Goal: Task Accomplishment & Management: Use online tool/utility

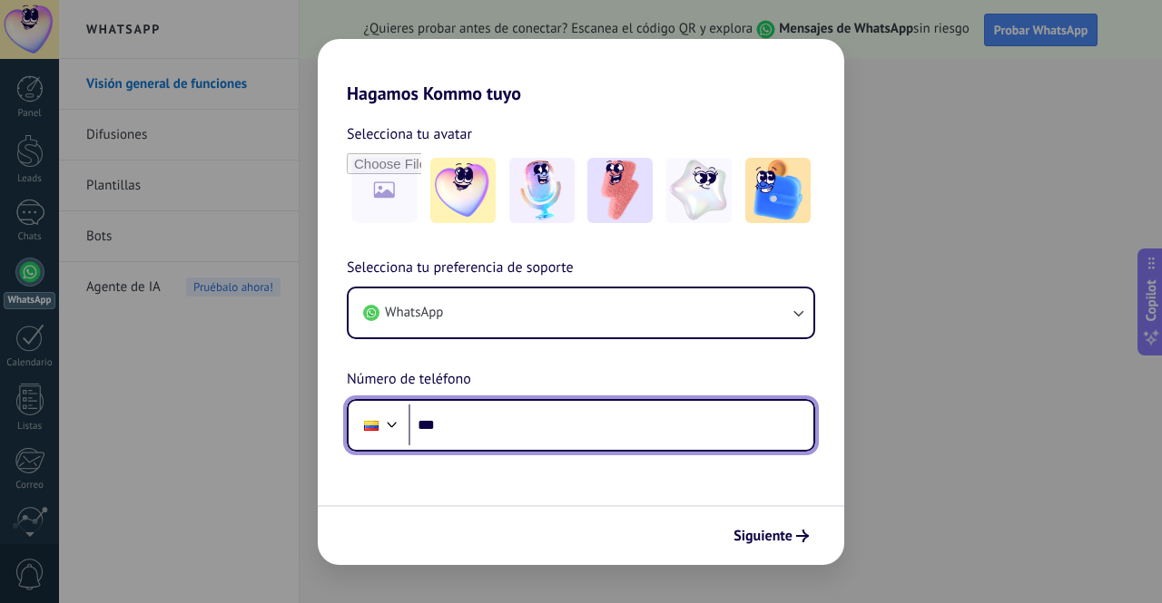
click at [524, 422] on input "***" at bounding box center [610, 426] width 405 height 42
type input "**********"
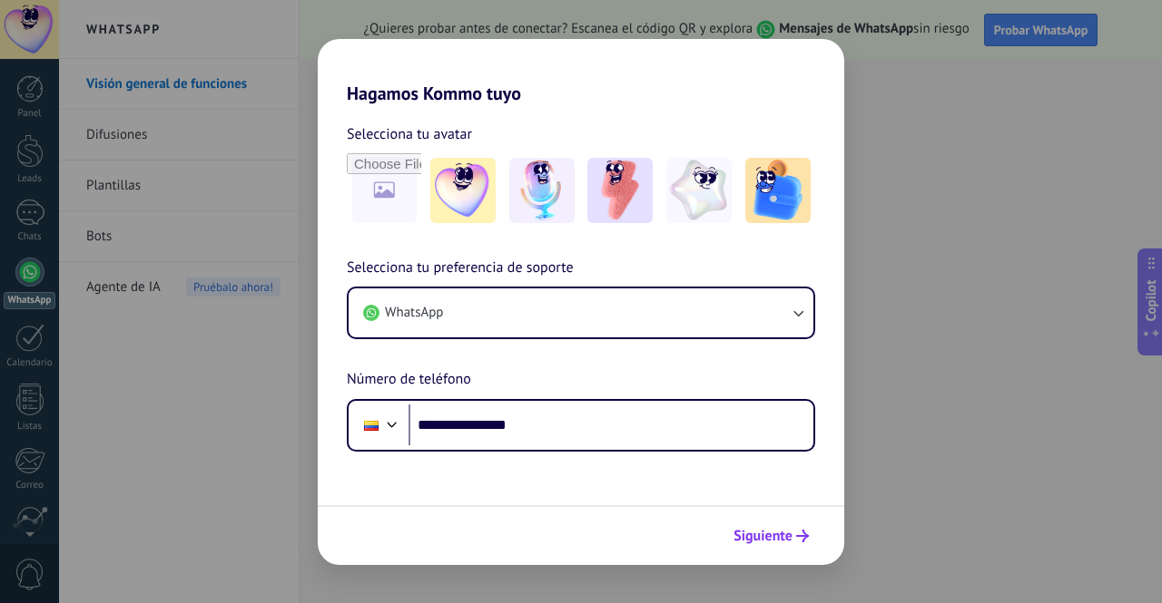
click at [793, 524] on button "Siguiente" at bounding box center [771, 536] width 92 height 31
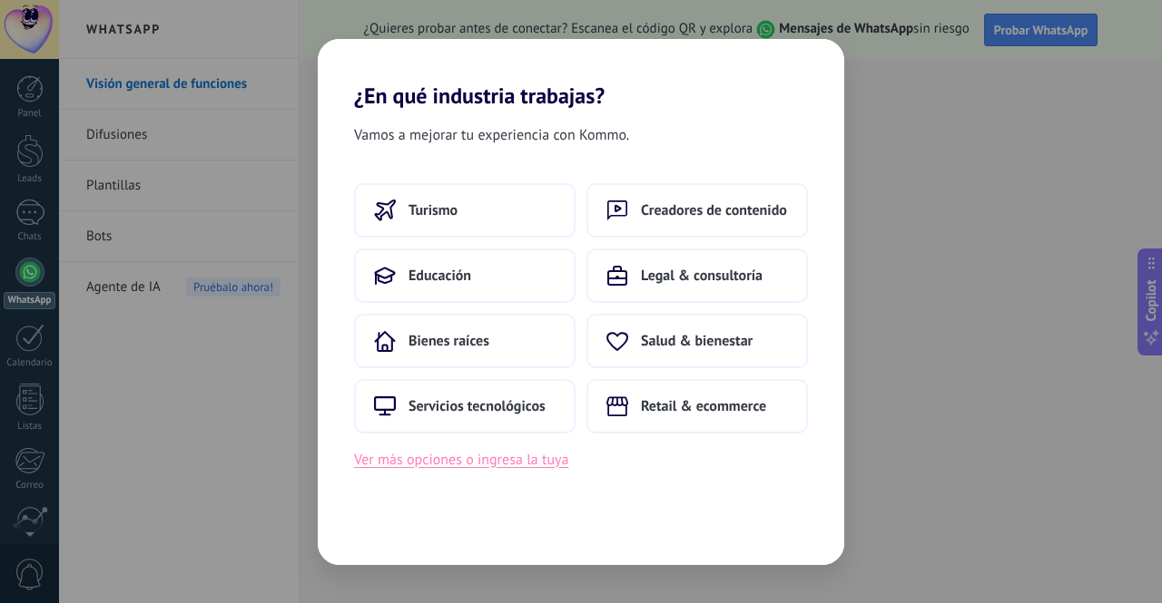
click at [510, 461] on button "Ver más opciones o ingresa la tuya" at bounding box center [461, 460] width 214 height 24
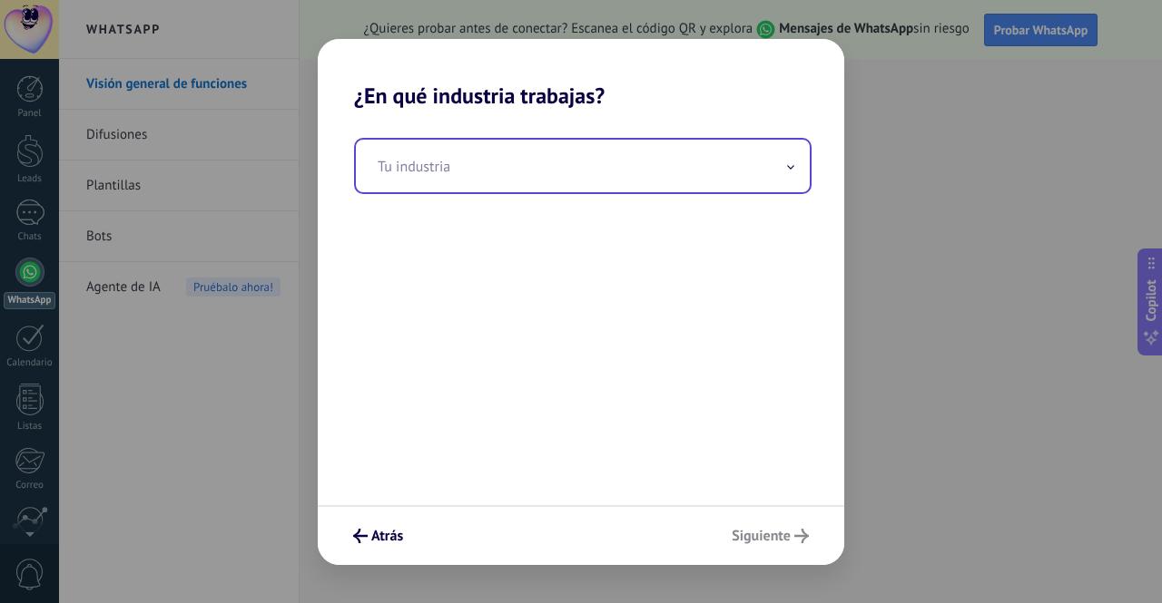
click at [562, 163] on input "text" at bounding box center [583, 166] width 454 height 53
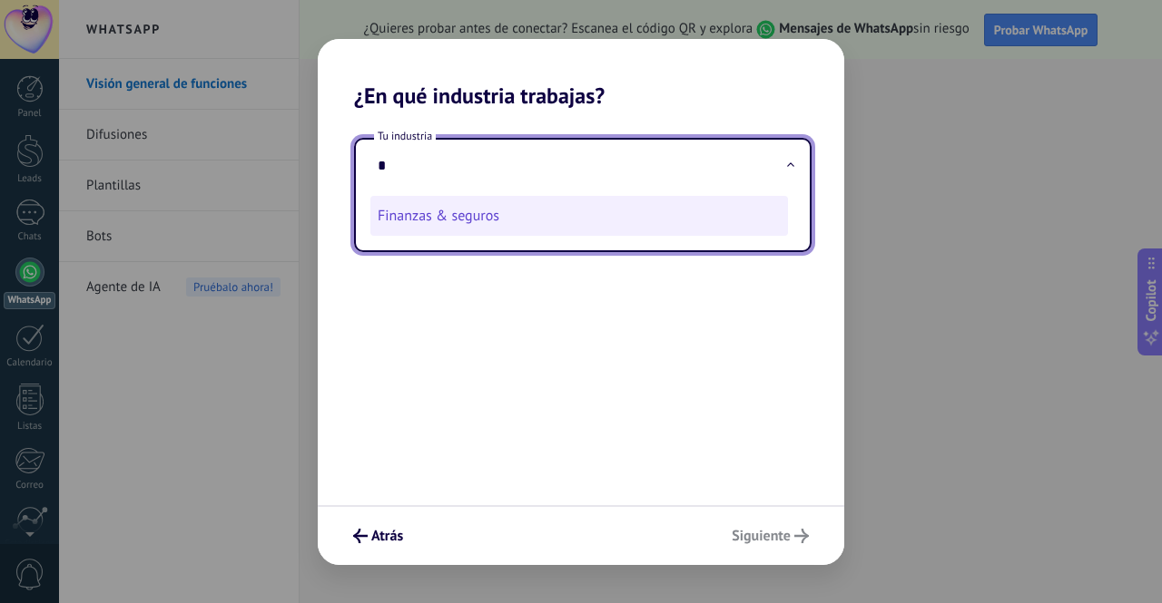
click at [543, 207] on li "Finanzas & seguros" at bounding box center [578, 216] width 417 height 40
type input "**********"
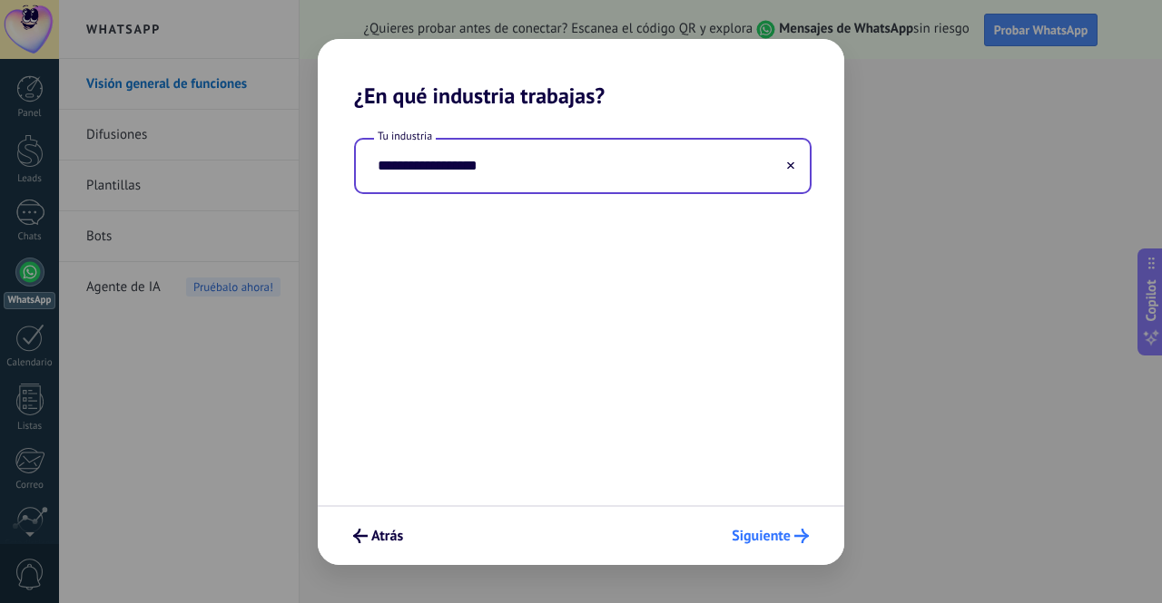
click at [746, 541] on span "Siguiente" at bounding box center [760, 536] width 59 height 13
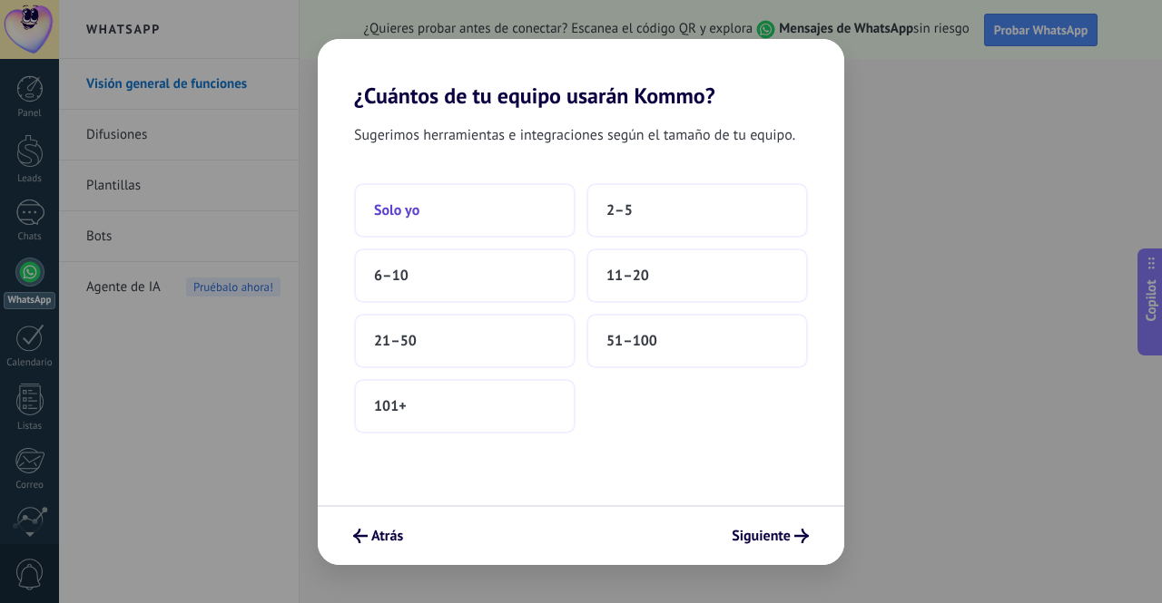
click at [553, 221] on button "Solo yo" at bounding box center [464, 210] width 221 height 54
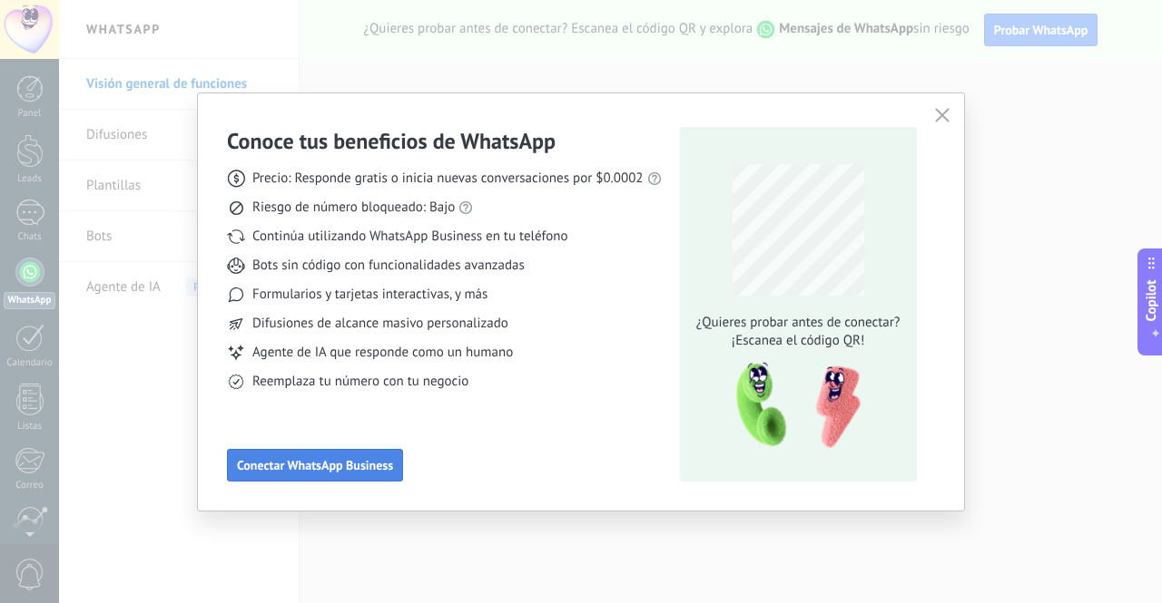
click at [385, 471] on span "Conectar WhatsApp Business" at bounding box center [315, 465] width 156 height 13
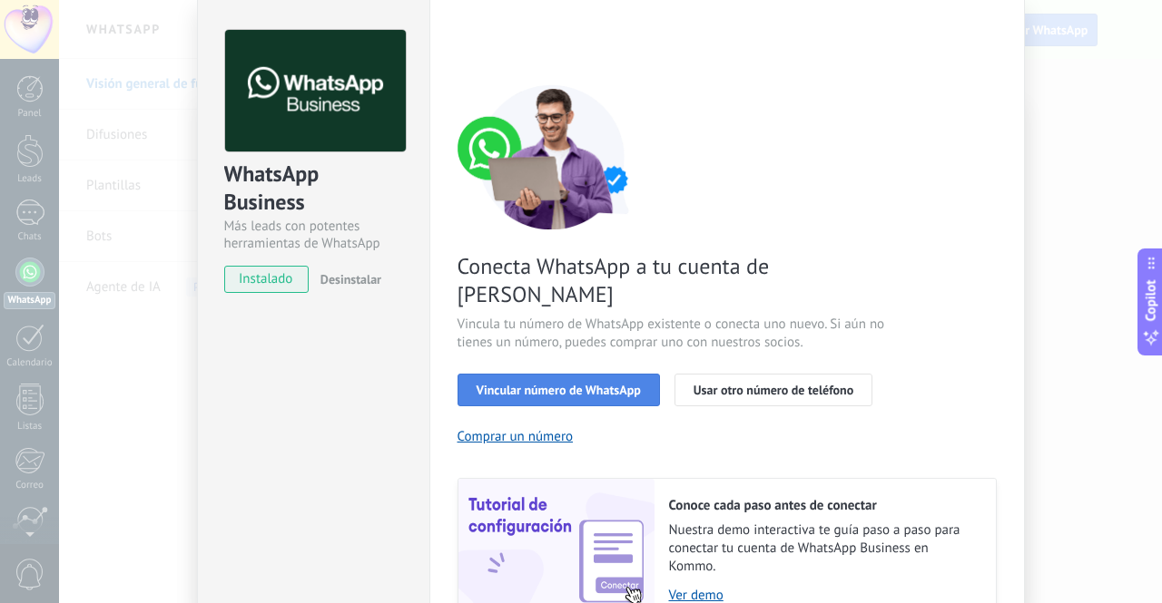
scroll to position [91, 0]
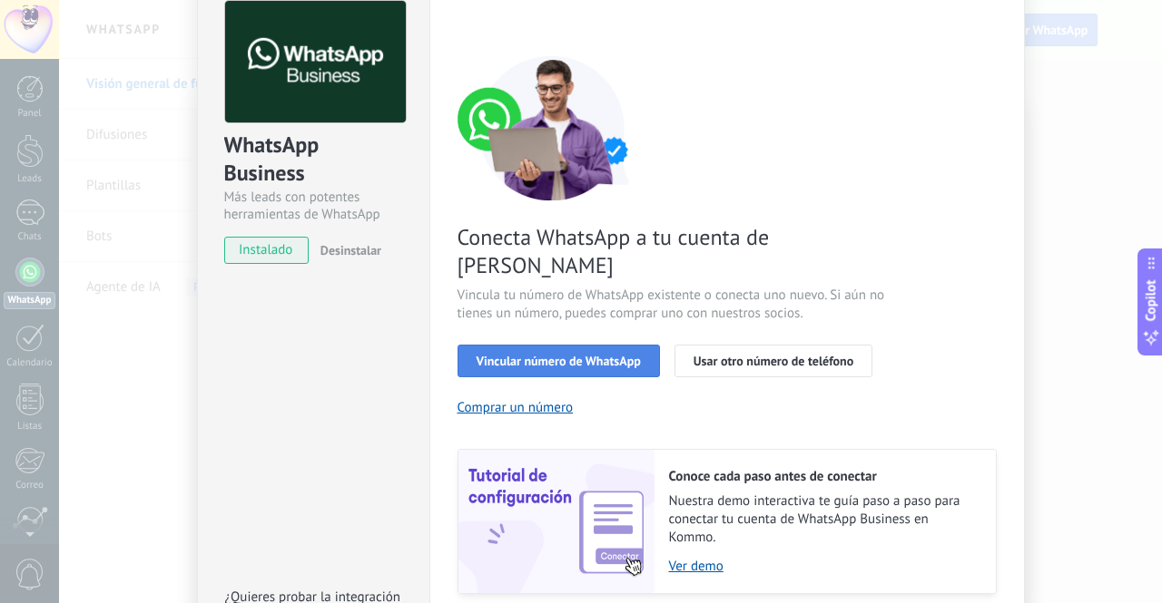
click at [568, 355] on span "Vincular número de WhatsApp" at bounding box center [558, 361] width 164 height 13
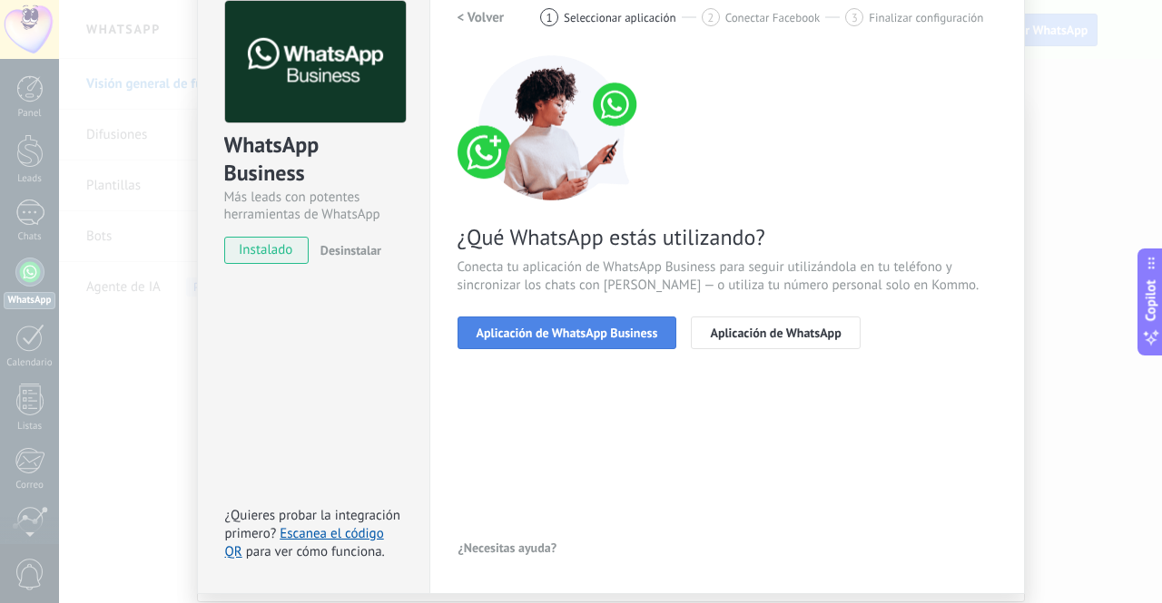
click at [583, 337] on span "Aplicación de WhatsApp Business" at bounding box center [566, 333] width 181 height 13
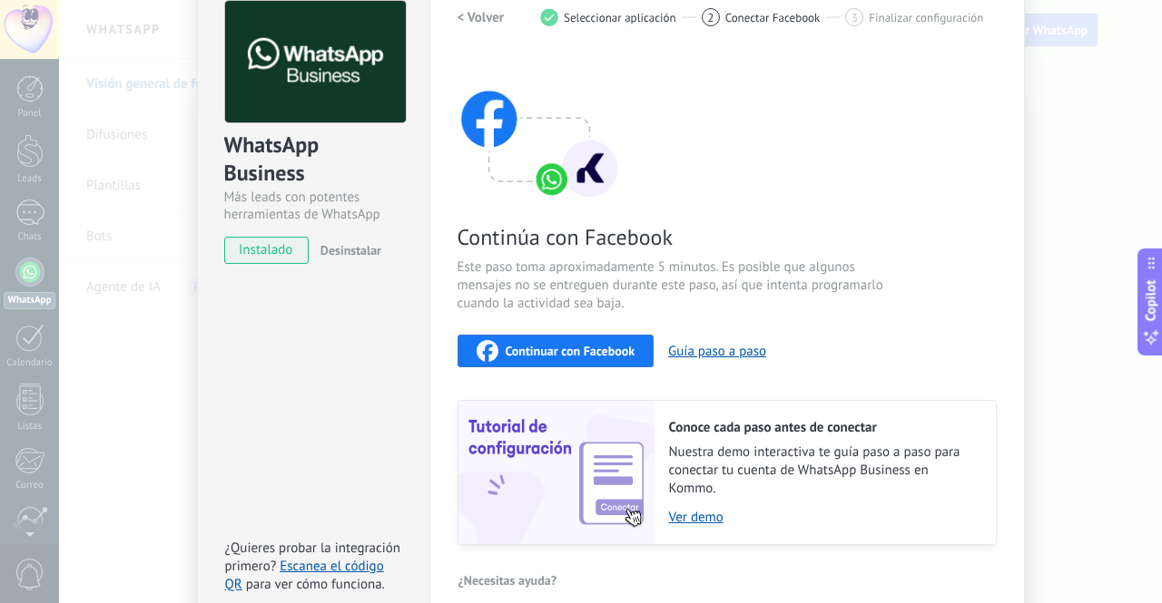
click at [577, 350] on span "Continuar con Facebook" at bounding box center [570, 351] width 130 height 13
click at [171, 129] on div "WhatsApp Business Más leads con potentes herramientas de WhatsApp instalado Des…" at bounding box center [610, 301] width 1103 height 603
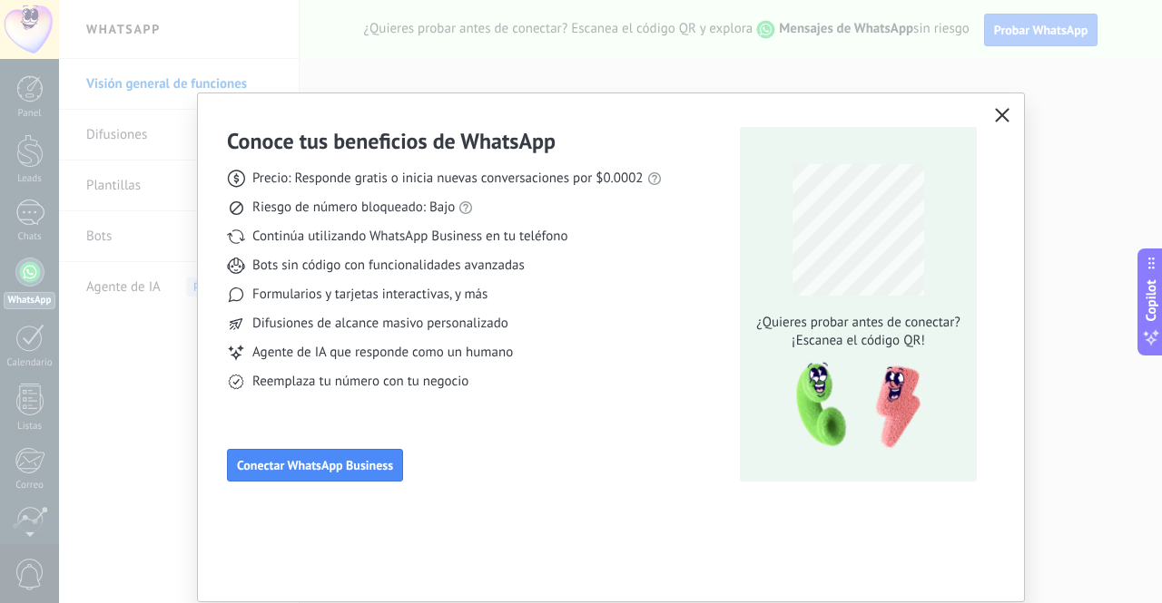
scroll to position [0, 0]
click at [1002, 113] on icon "button" at bounding box center [1002, 115] width 15 height 15
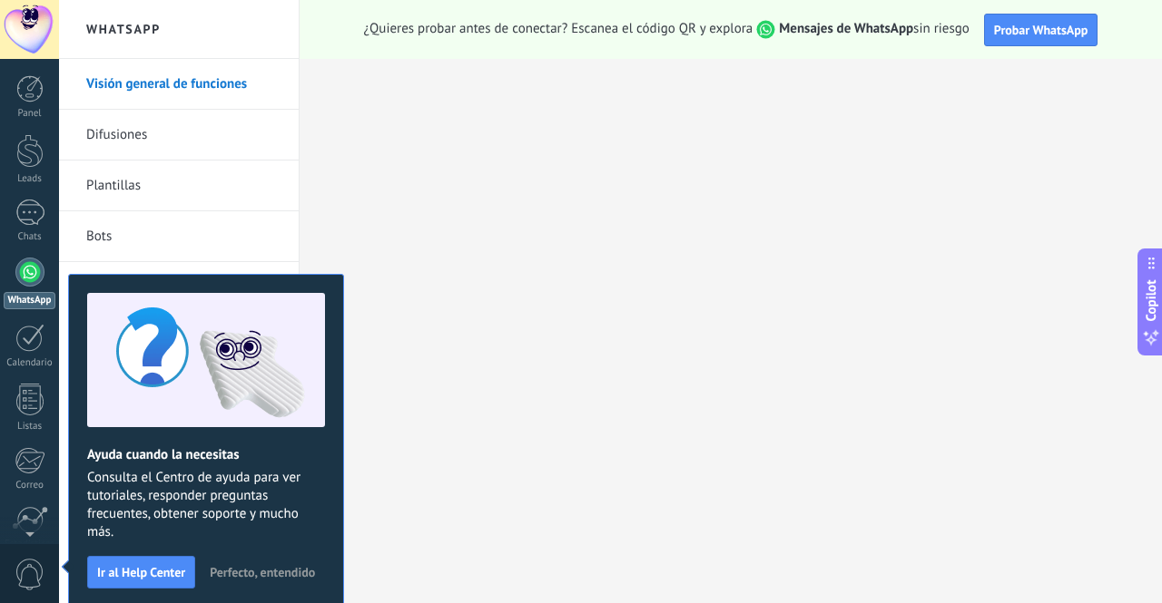
click at [131, 250] on link "Bots" at bounding box center [183, 236] width 194 height 51
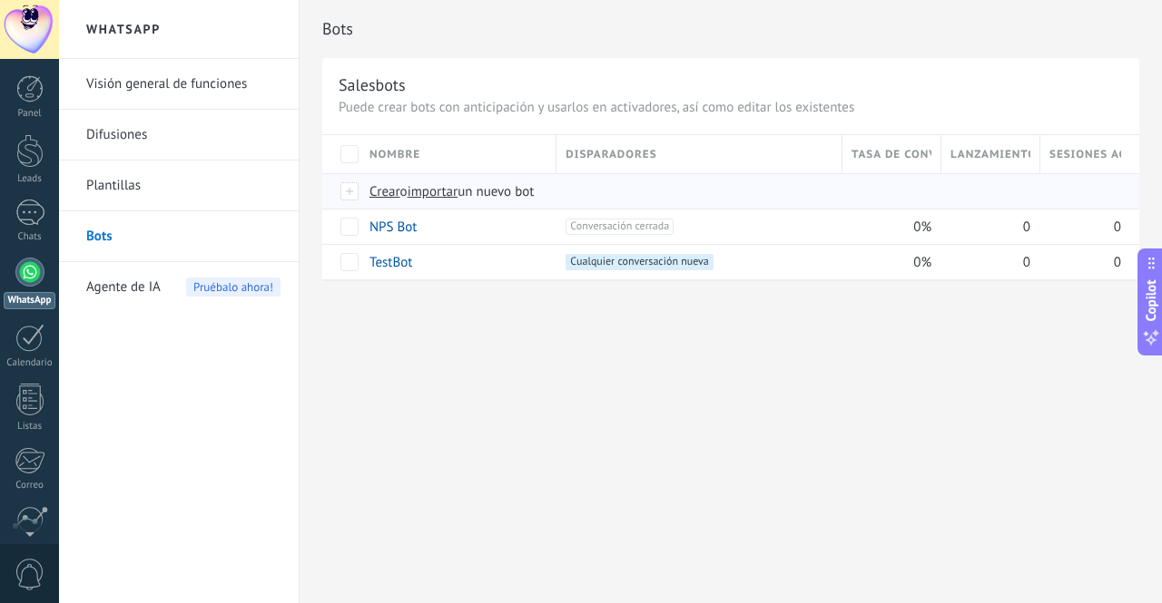
click at [387, 193] on span "Crear" at bounding box center [384, 191] width 31 height 17
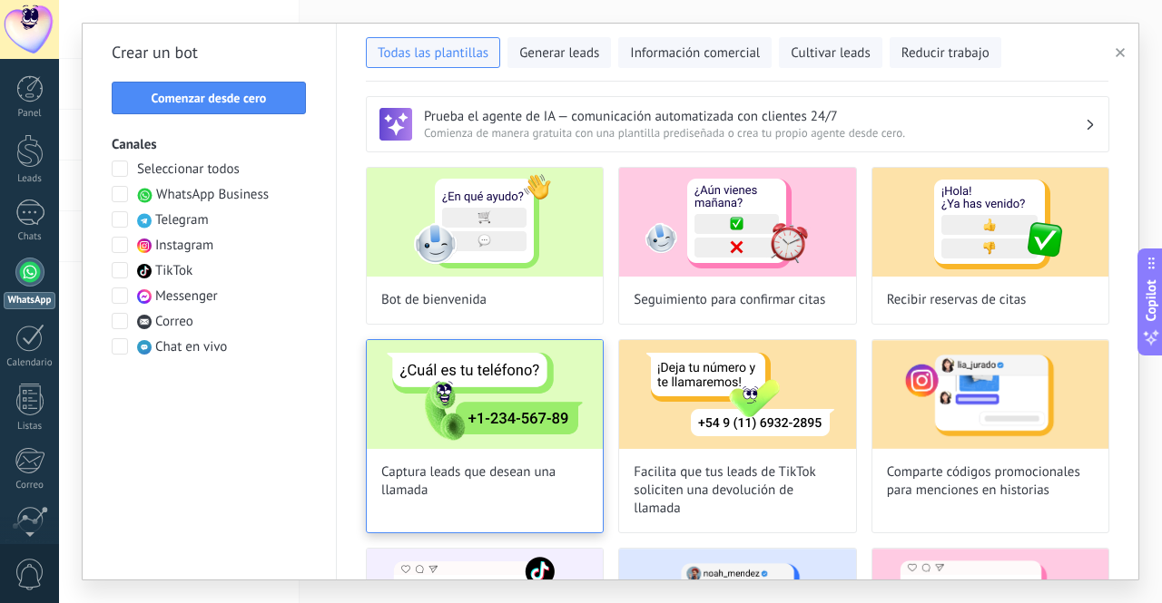
scroll to position [91, 0]
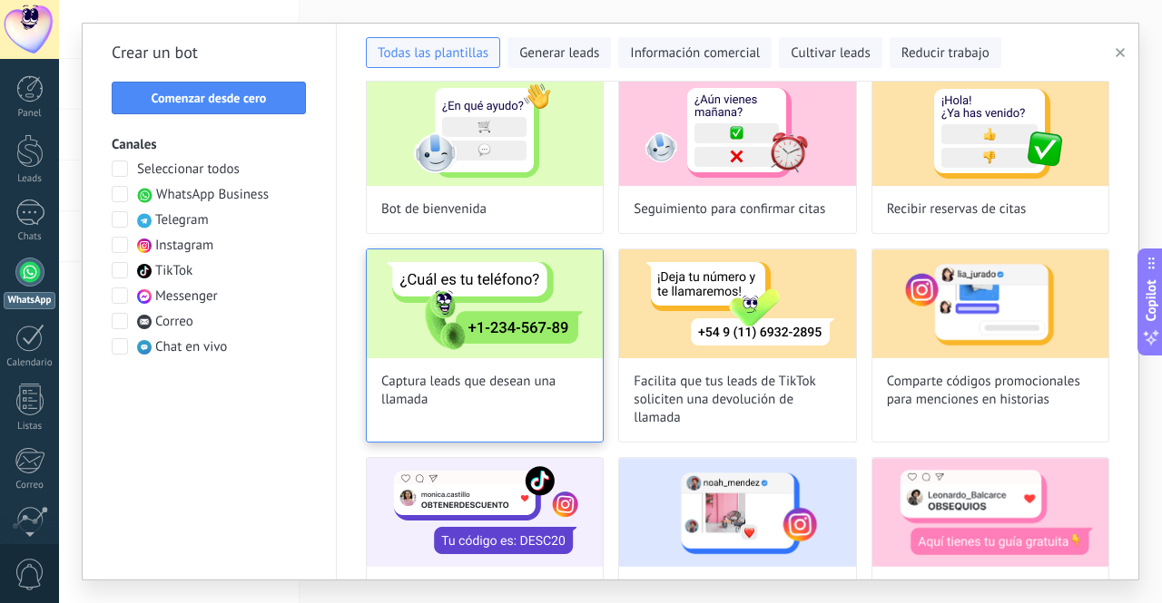
click at [436, 397] on span "Captura leads que desean una llamada" at bounding box center [484, 391] width 207 height 36
type input "**********"
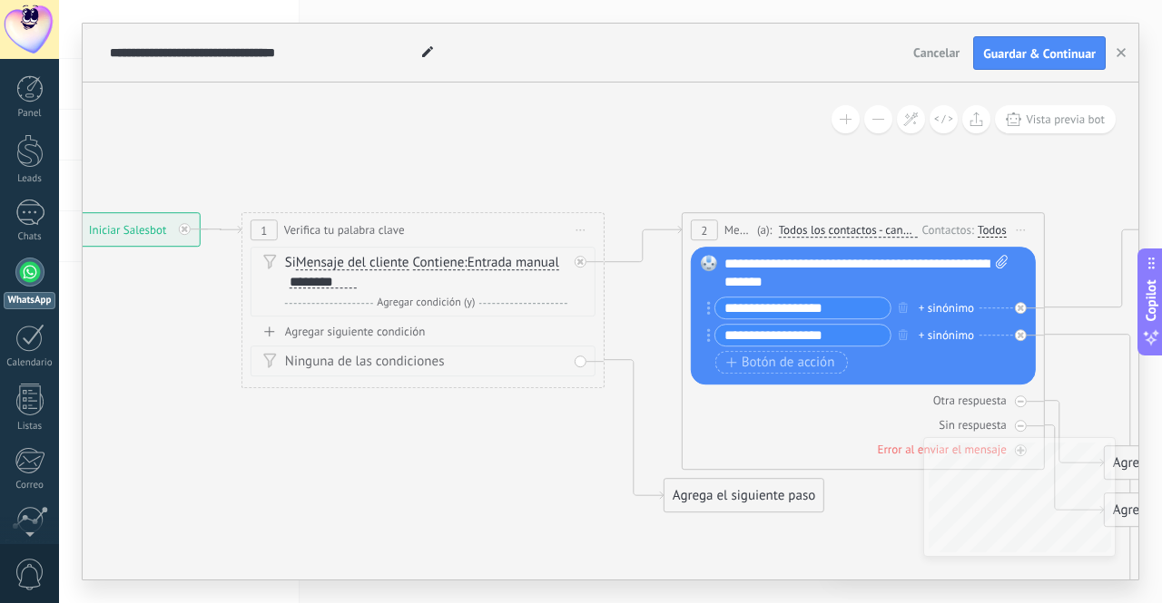
click at [950, 54] on span "Cancelar" at bounding box center [936, 52] width 46 height 16
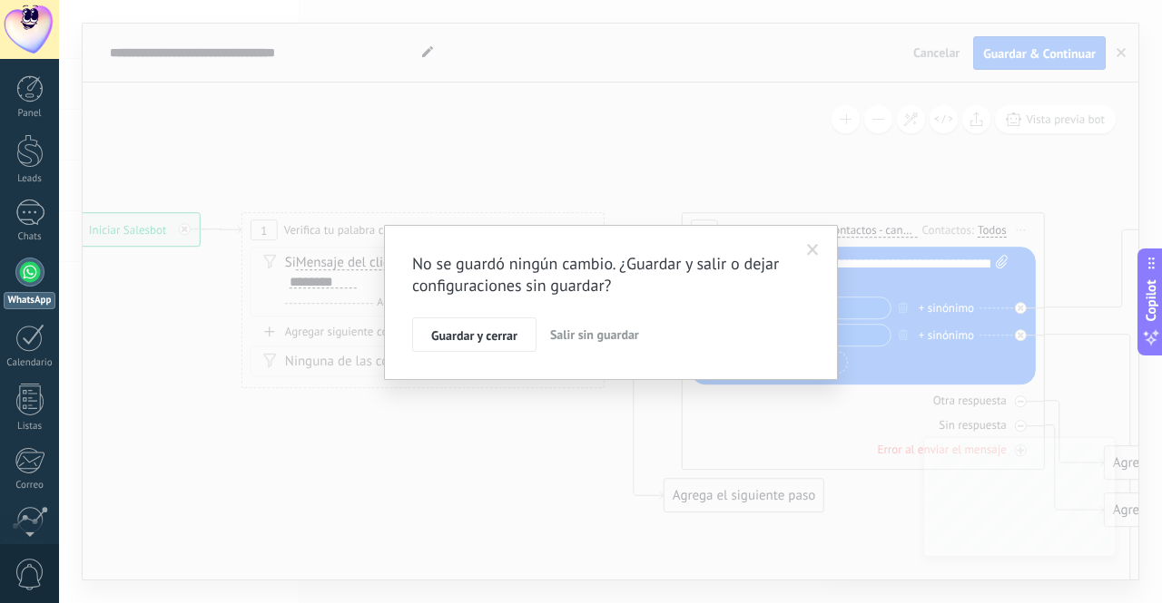
click at [564, 333] on span "Salir sin guardar" at bounding box center [594, 335] width 89 height 16
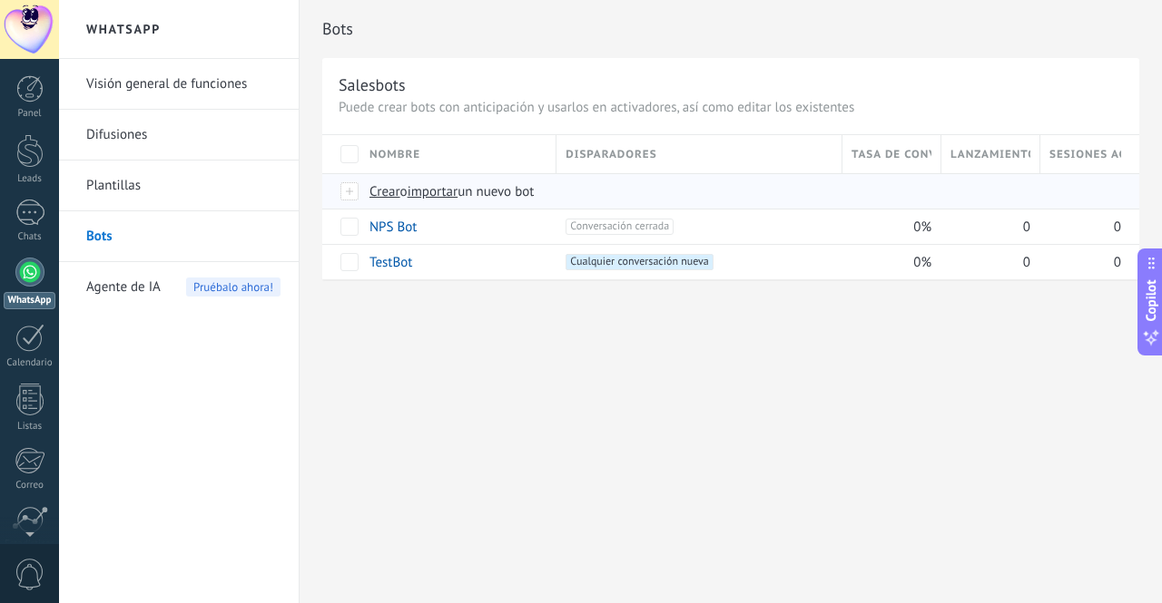
click at [383, 185] on span "Crear" at bounding box center [384, 191] width 31 height 17
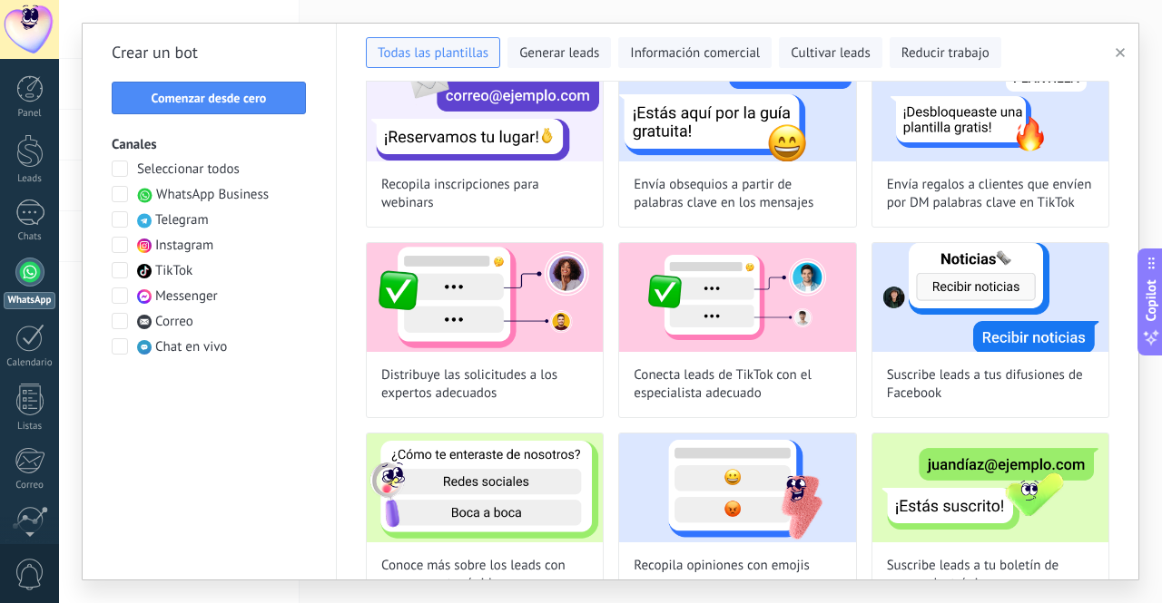
scroll to position [1085, 0]
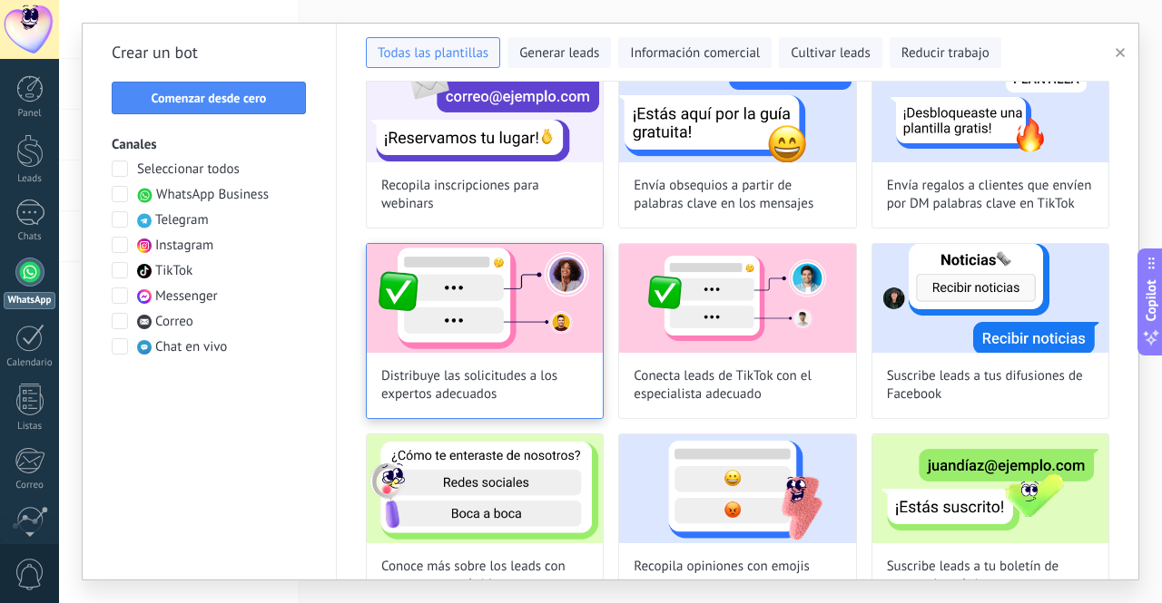
click at [443, 311] on img at bounding box center [485, 298] width 236 height 109
type input "**********"
